Goal: Book appointment/travel/reservation

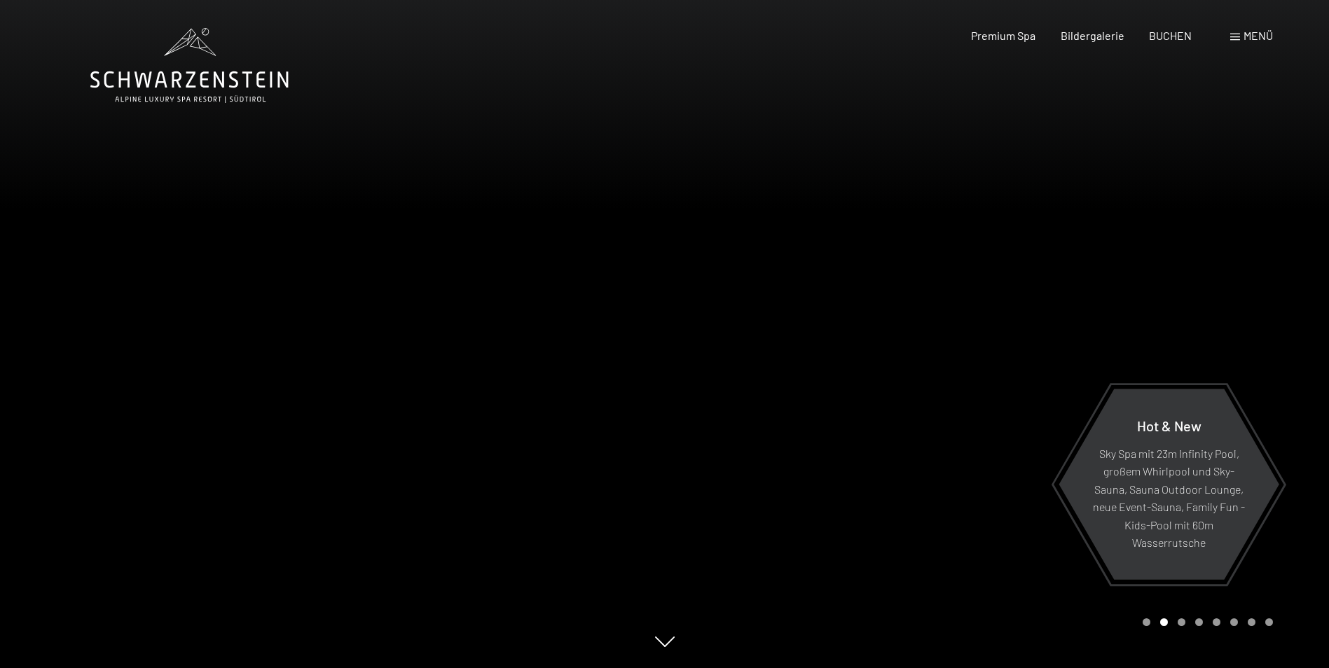
click at [1235, 34] on span at bounding box center [1235, 37] width 10 height 7
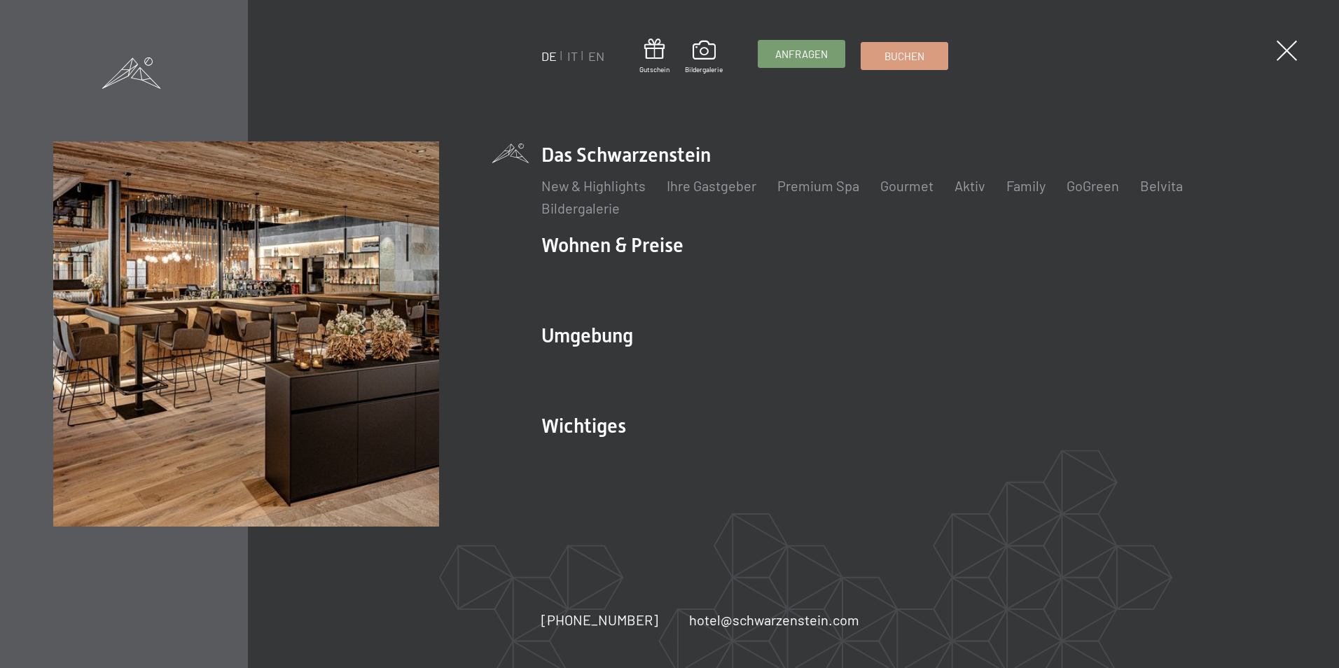
click at [815, 53] on span "Anfragen" at bounding box center [801, 54] width 53 height 15
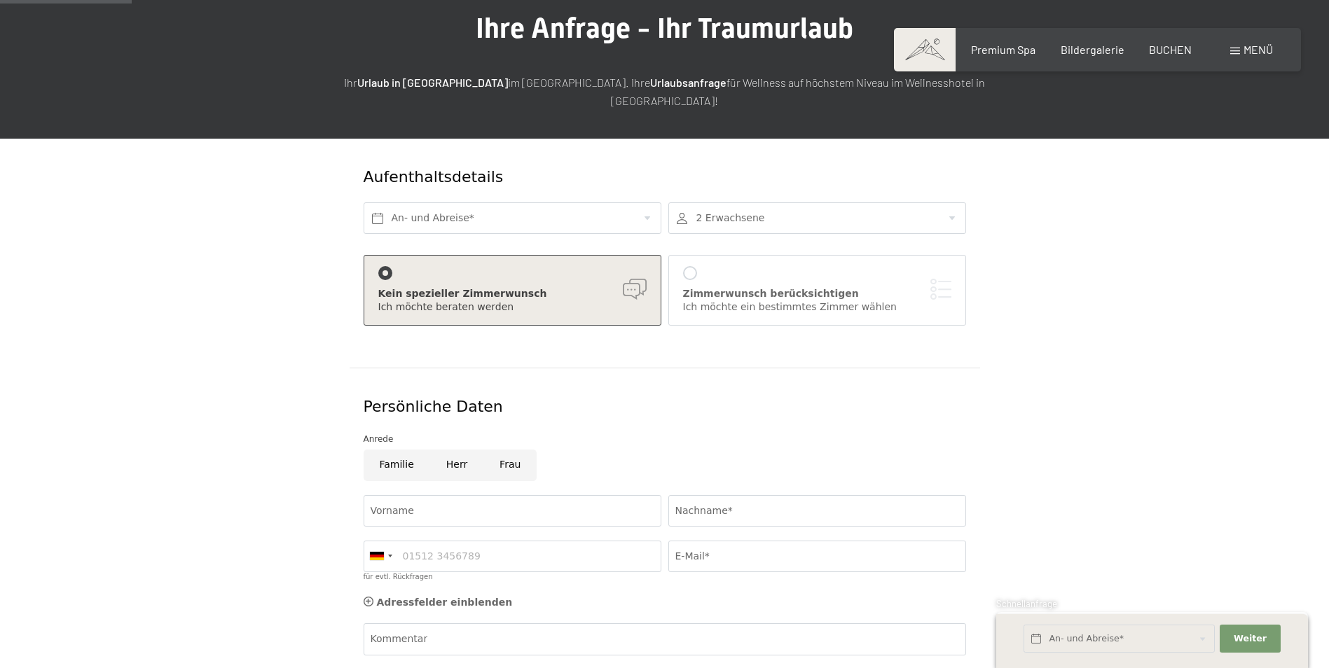
scroll to position [125, 0]
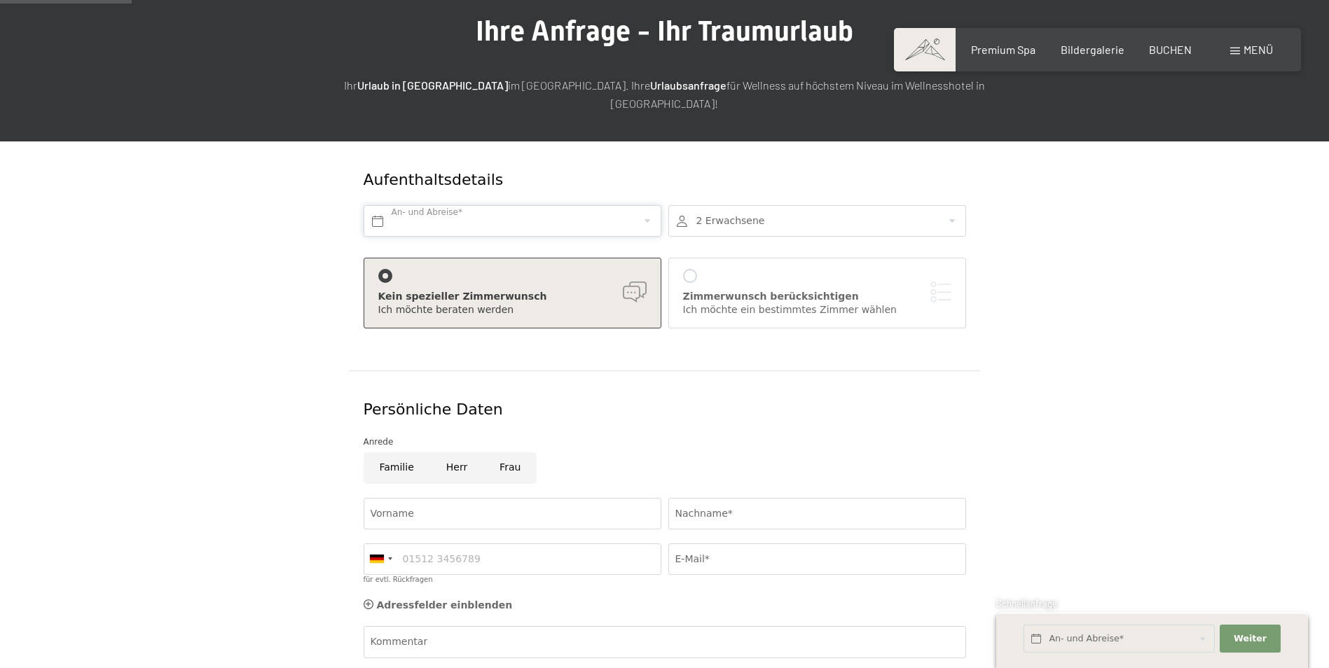
click at [498, 208] on input "text" at bounding box center [512, 221] width 298 height 32
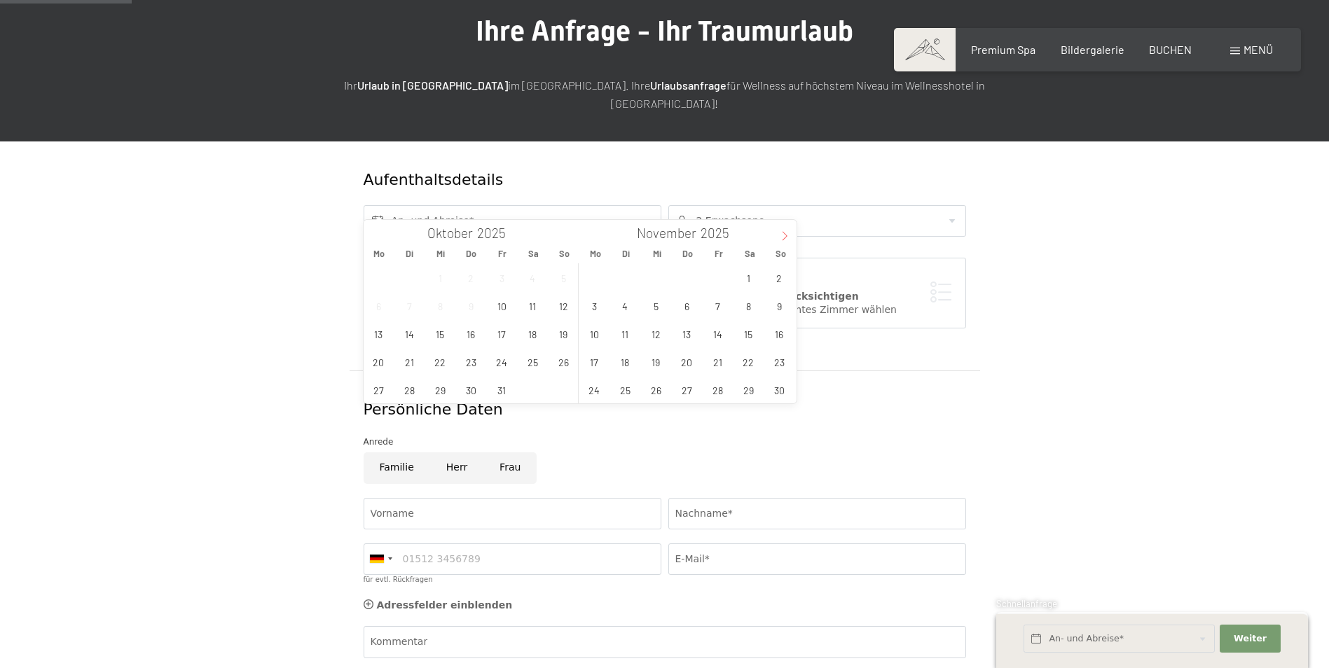
click at [789, 237] on span at bounding box center [785, 232] width 24 height 24
type input "2026"
click at [616, 307] on span "6" at bounding box center [624, 305] width 27 height 27
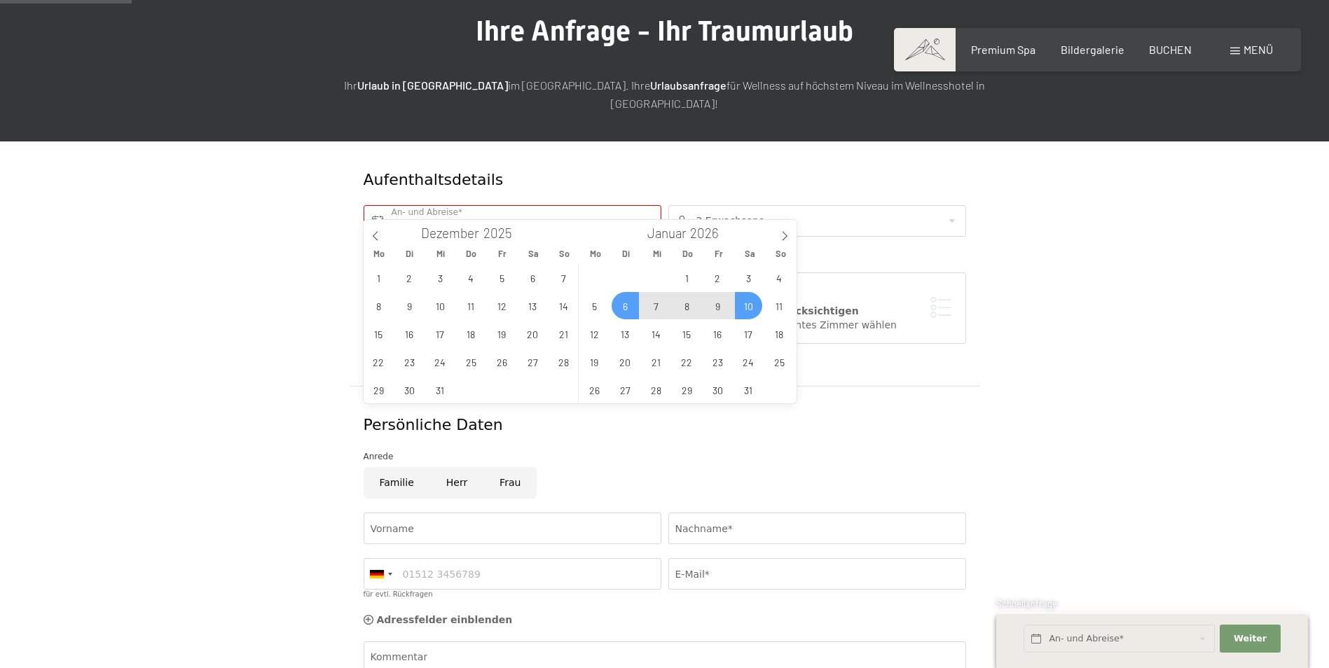
click at [753, 300] on span "10" at bounding box center [748, 305] width 27 height 27
type input "Di. 06.01.2026 - Sa. 10.01.2026"
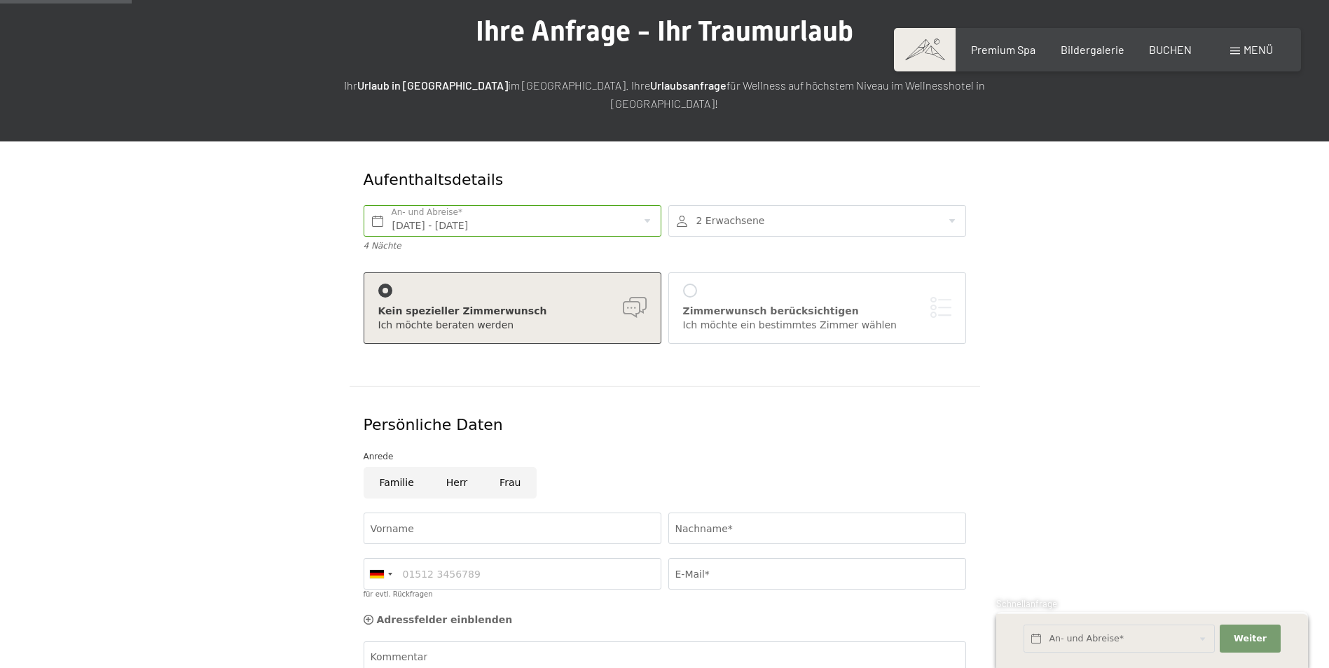
click at [953, 205] on div at bounding box center [817, 221] width 298 height 32
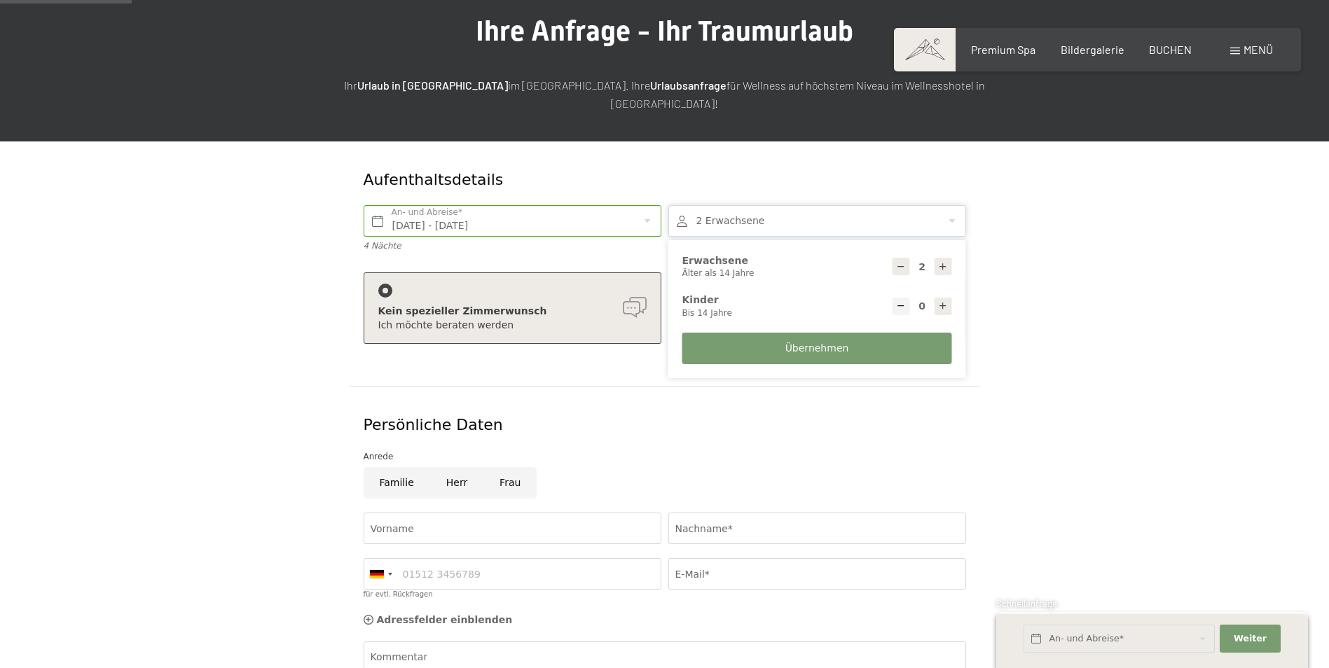
click at [943, 301] on icon at bounding box center [943, 306] width 10 height 10
type input "1"
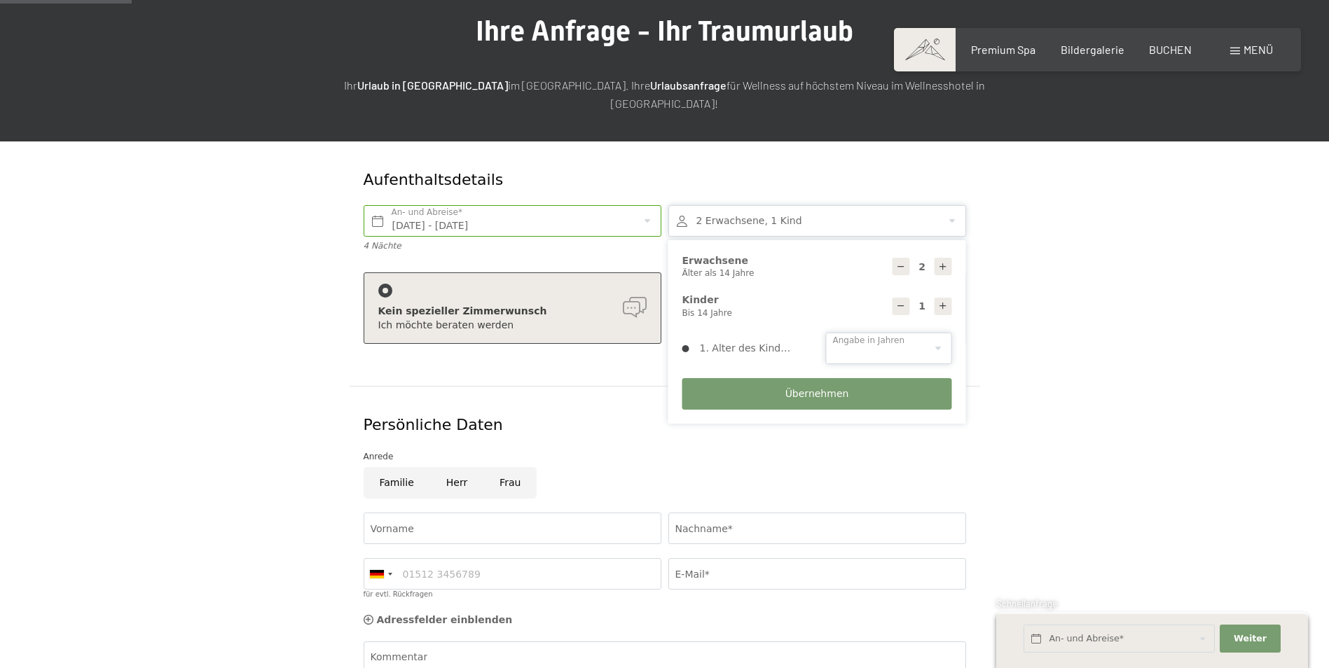
click at [894, 333] on select "0 1 2 3 4 5 6 7 8 9 10 11 12 13 14" at bounding box center [889, 349] width 126 height 32
select select "4"
click at [826, 333] on select "0 1 2 3 4 5 6 7 8 9 10 11 12 13 14" at bounding box center [889, 349] width 126 height 32
click at [839, 387] on span "Übernehmen" at bounding box center [817, 394] width 64 height 14
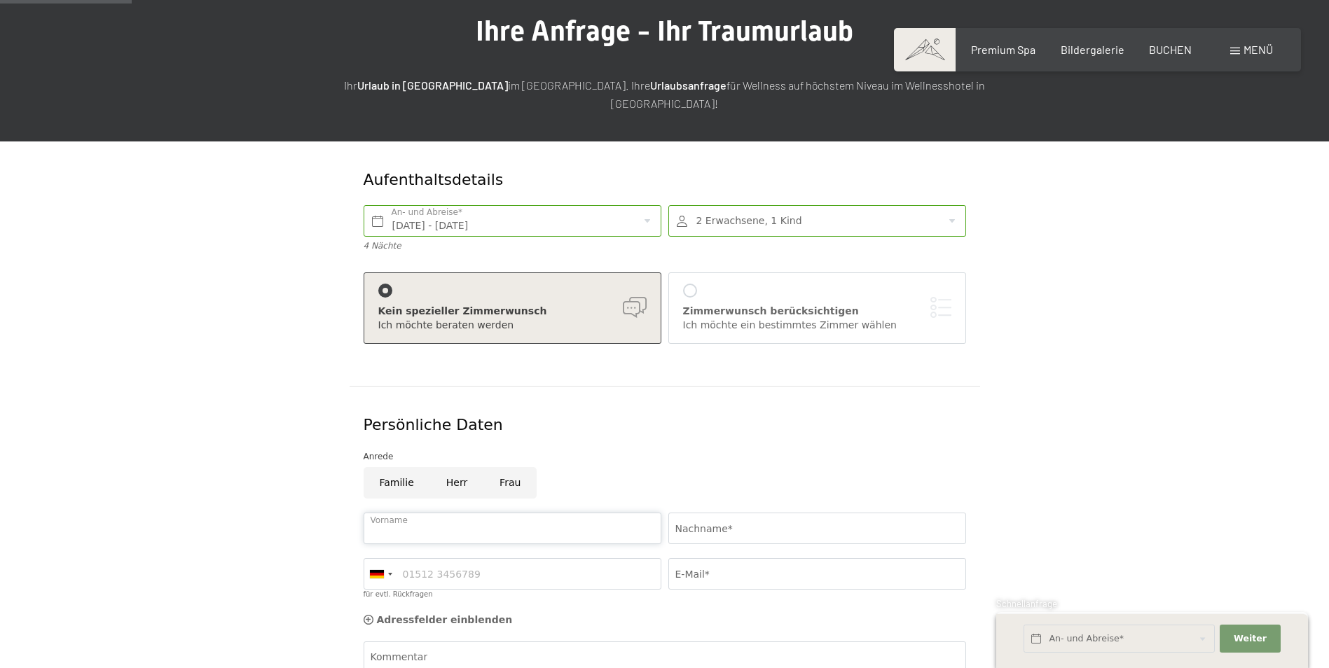
click at [497, 518] on input "Vorname" at bounding box center [512, 529] width 298 height 32
type input "Mike"
type input "Nielsen"
type input "015146750322"
type input "mike.nielsen@arcor.de"
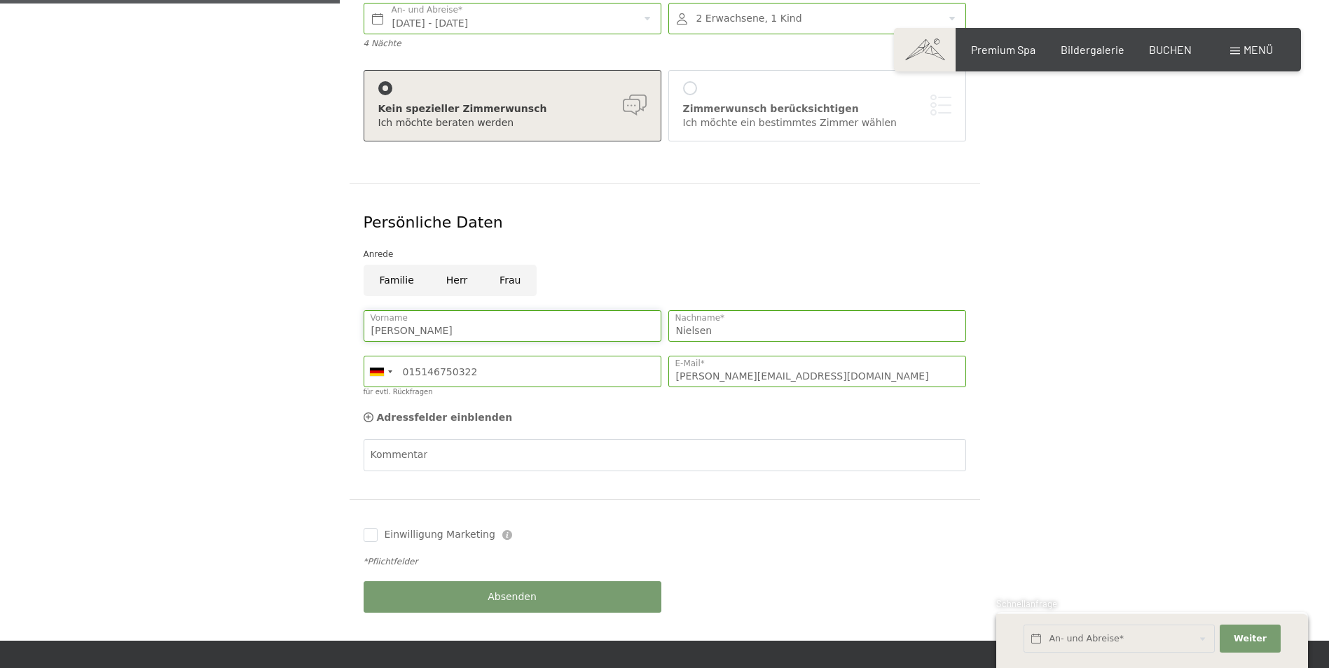
scroll to position [390, 0]
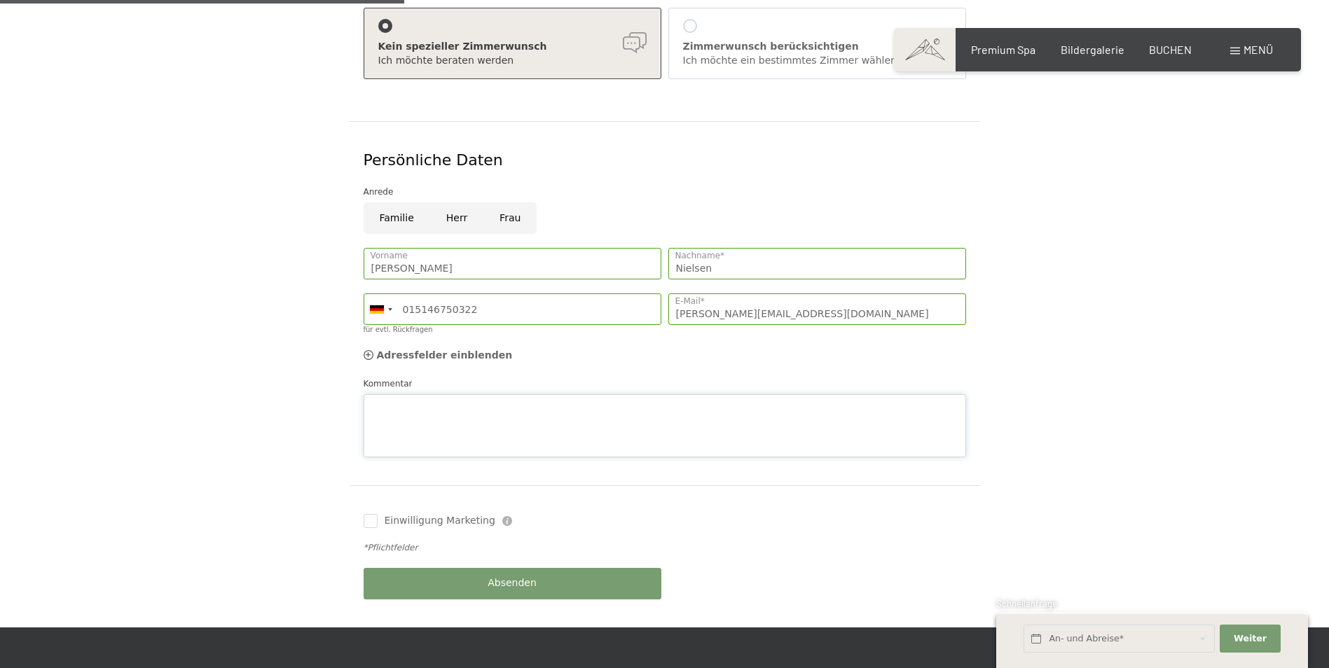
click at [428, 377] on div "Kommentar" at bounding box center [664, 417] width 602 height 81
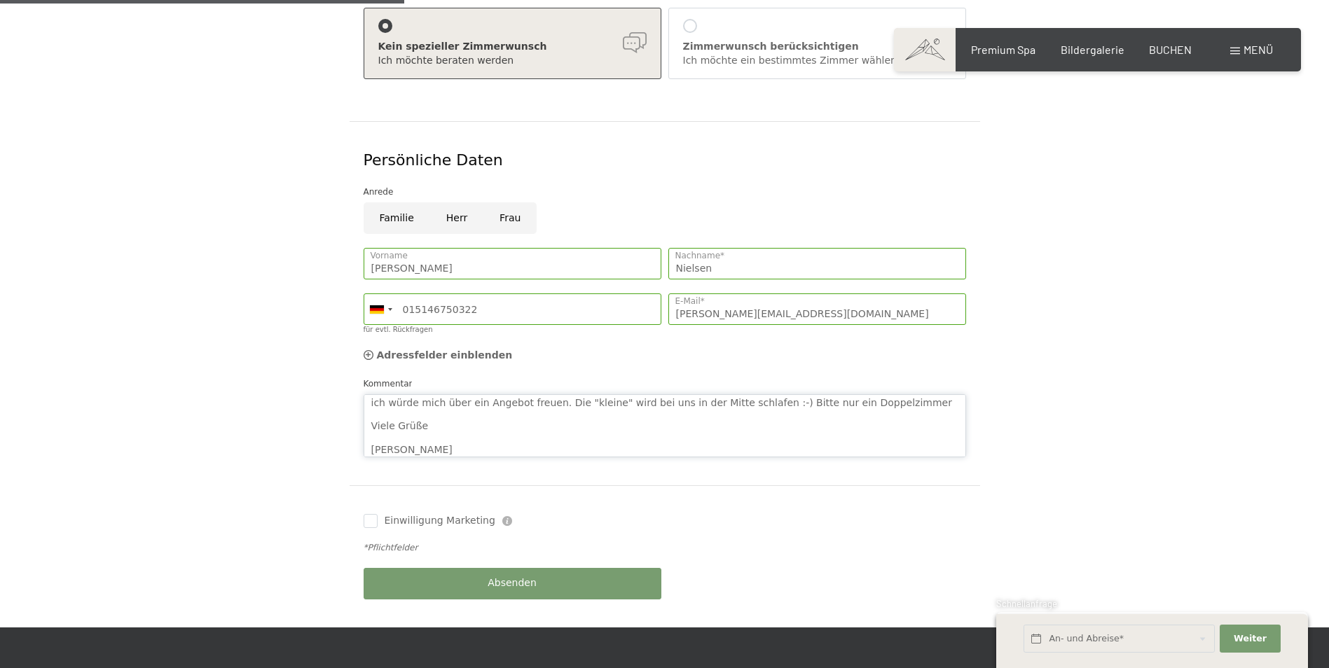
type textarea "Guten Abend, ich würde mich über ein Angebot freuen. Die "kleine" wird bei uns …"
click at [437, 570] on div "Absenden" at bounding box center [512, 584] width 305 height 46
click at [437, 570] on button "Absenden" at bounding box center [512, 584] width 298 height 32
